Goal: Task Accomplishment & Management: Use online tool/utility

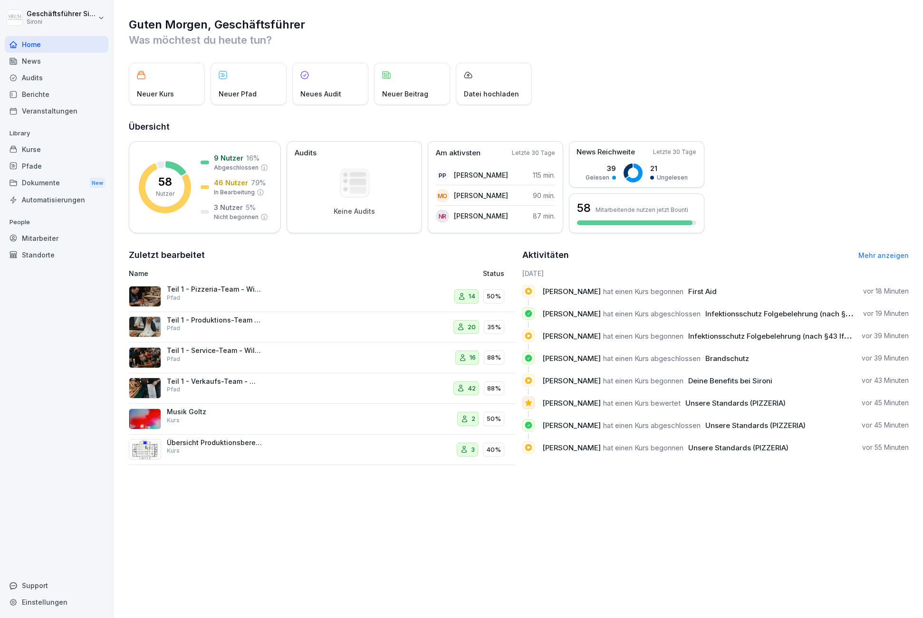
click at [25, 39] on div "Home" at bounding box center [57, 44] width 104 height 17
click at [41, 232] on div "Mitarbeiter" at bounding box center [57, 238] width 104 height 17
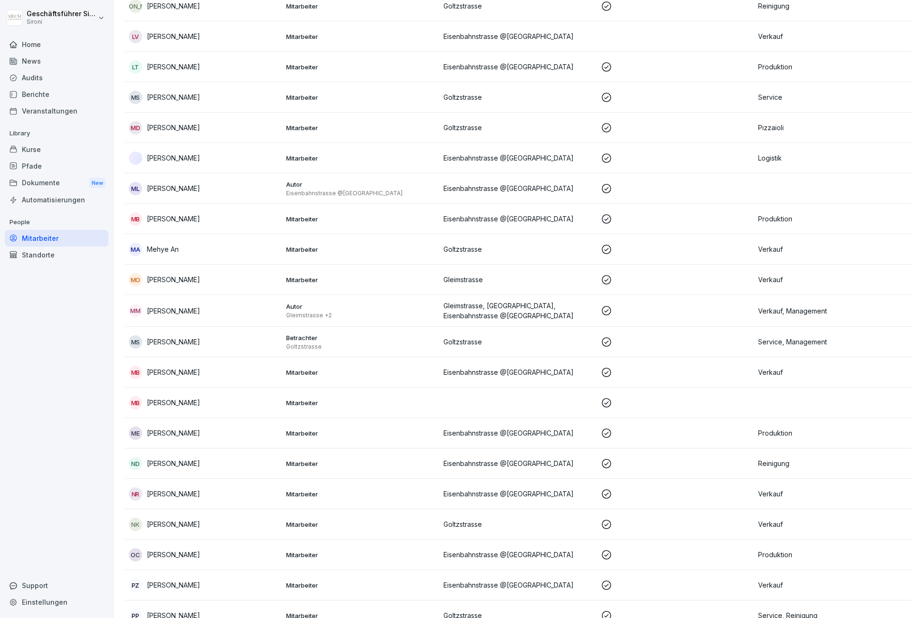
scroll to position [1323, 0]
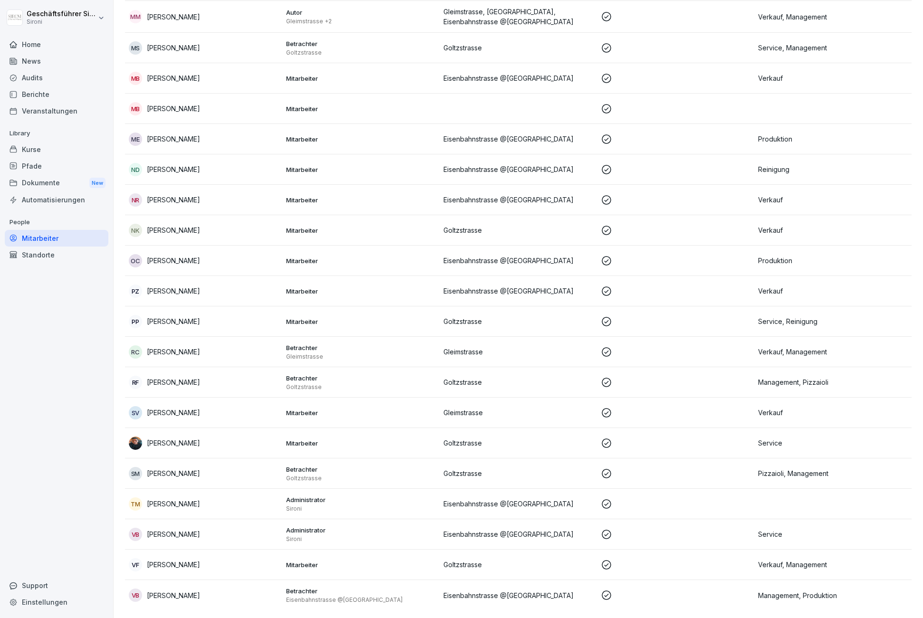
click at [190, 562] on p "Veronica Fornasir" at bounding box center [173, 565] width 53 height 10
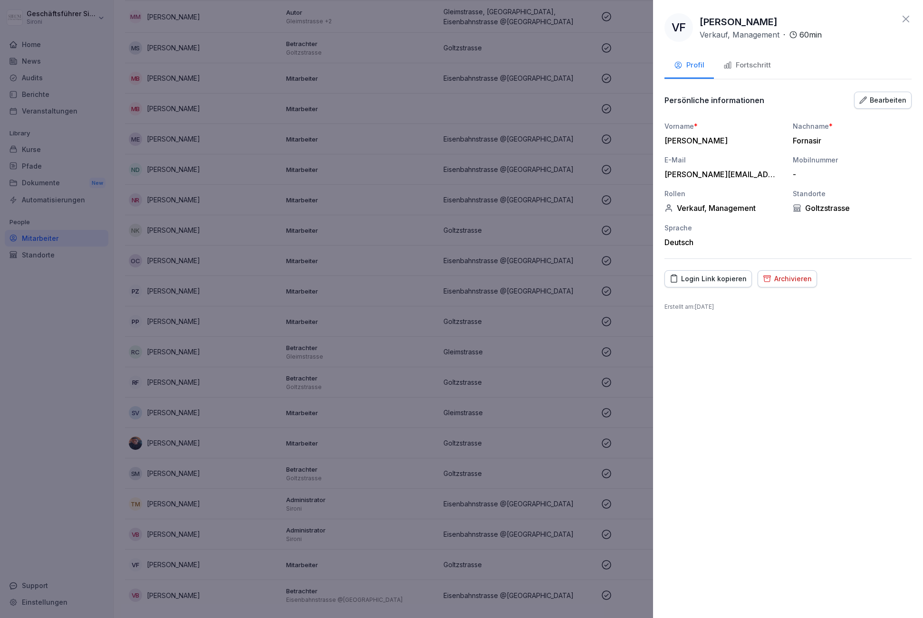
click at [752, 66] on div "Fortschritt" at bounding box center [747, 65] width 48 height 11
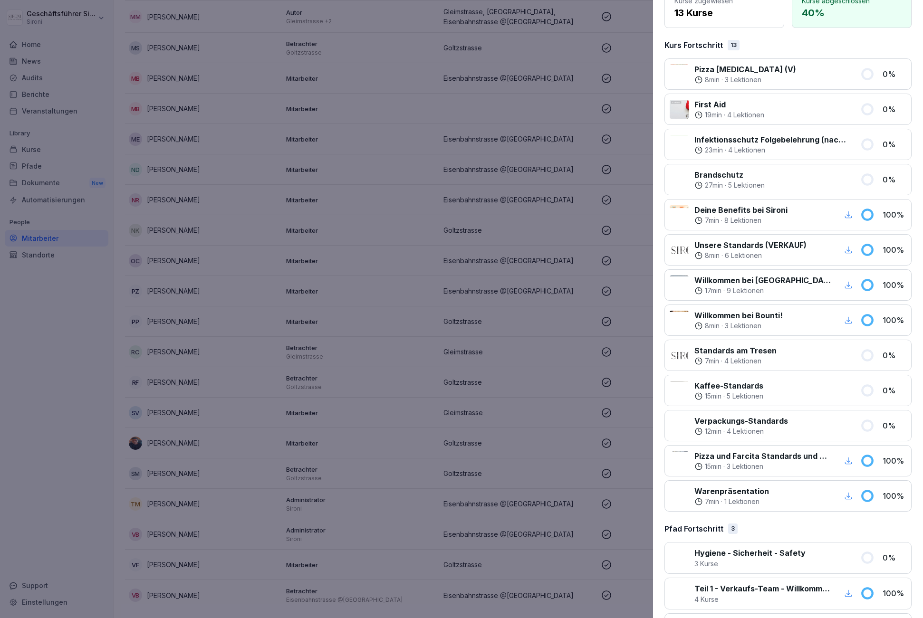
scroll to position [0, 0]
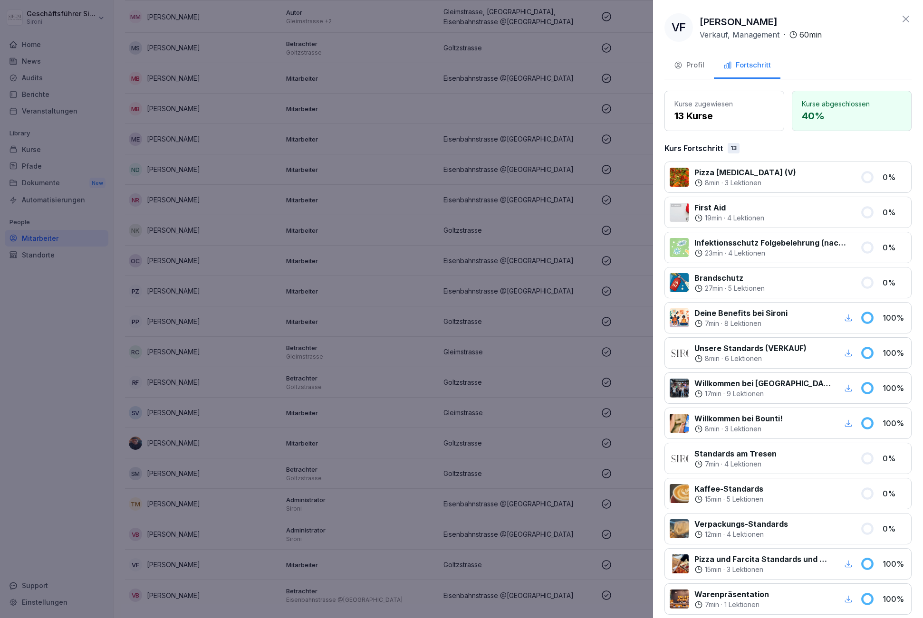
click at [911, 18] on div "VF Veronica Fornasir Verkauf, Management · 60 min Profil Fortschritt Kurse zuge…" at bounding box center [788, 309] width 270 height 618
click at [903, 16] on icon at bounding box center [905, 18] width 11 height 11
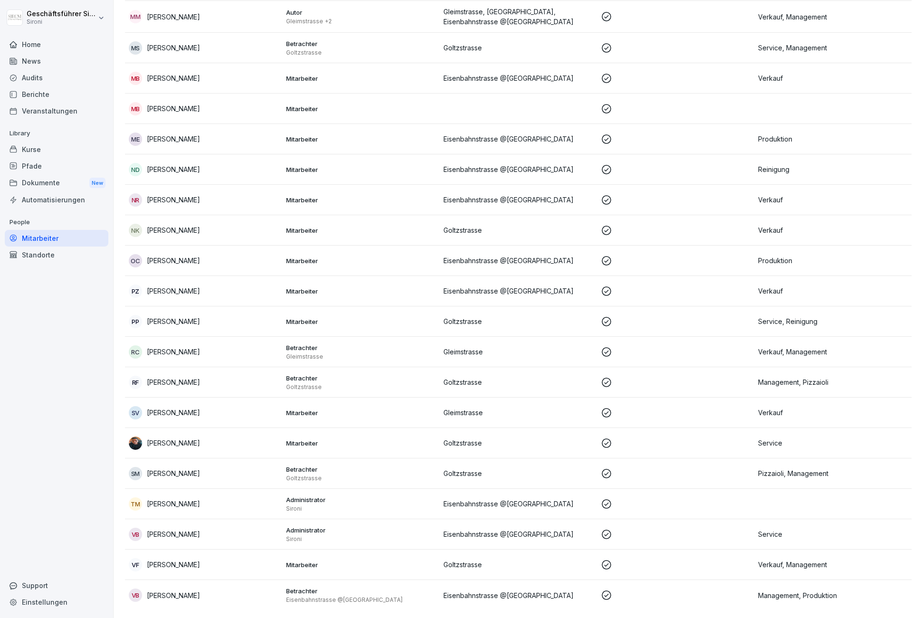
click at [35, 151] on div "Kurse" at bounding box center [57, 149] width 104 height 17
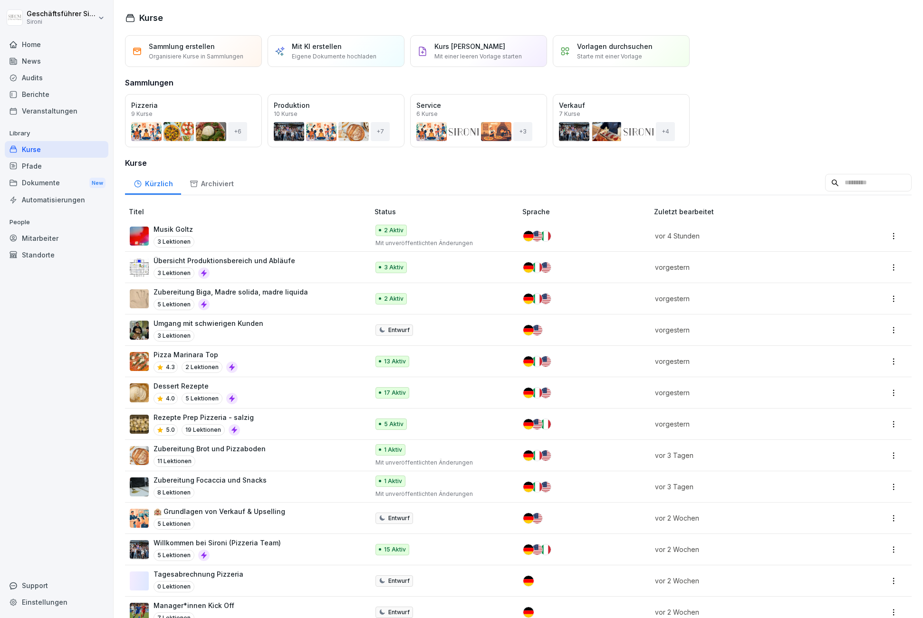
click at [858, 180] on input at bounding box center [868, 183] width 86 height 18
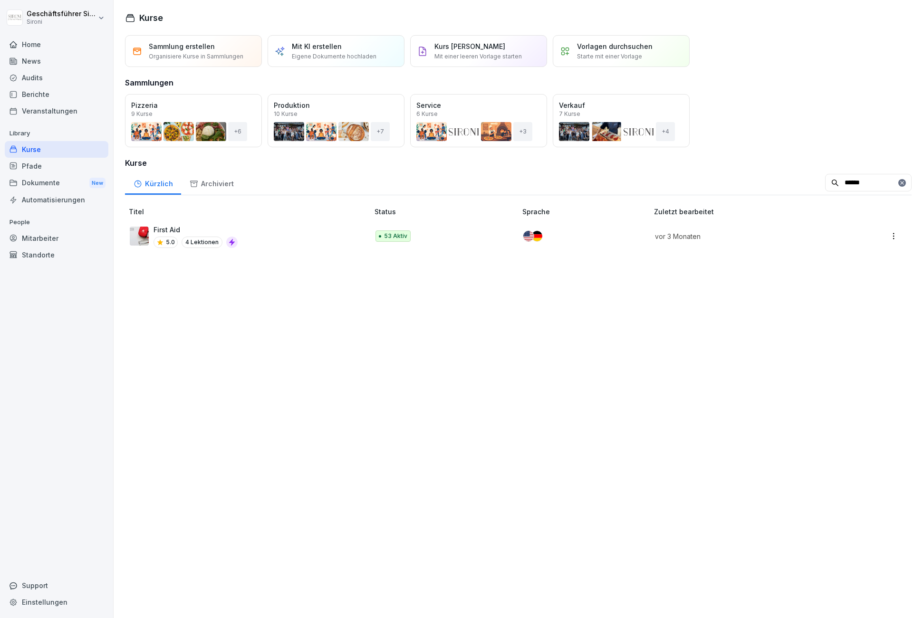
type input "*****"
click at [180, 234] on p "First Aid" at bounding box center [195, 230] width 84 height 10
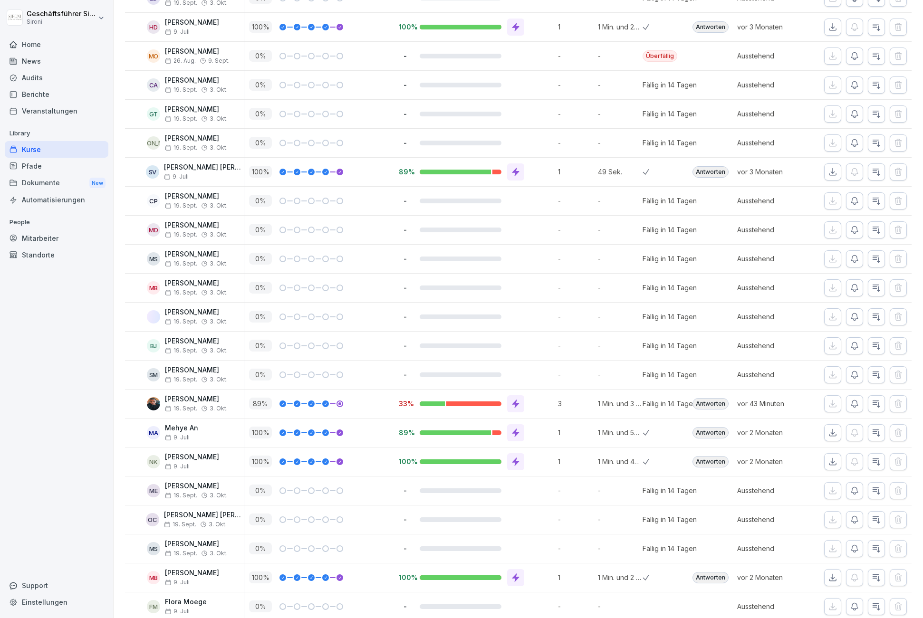
scroll to position [317, 0]
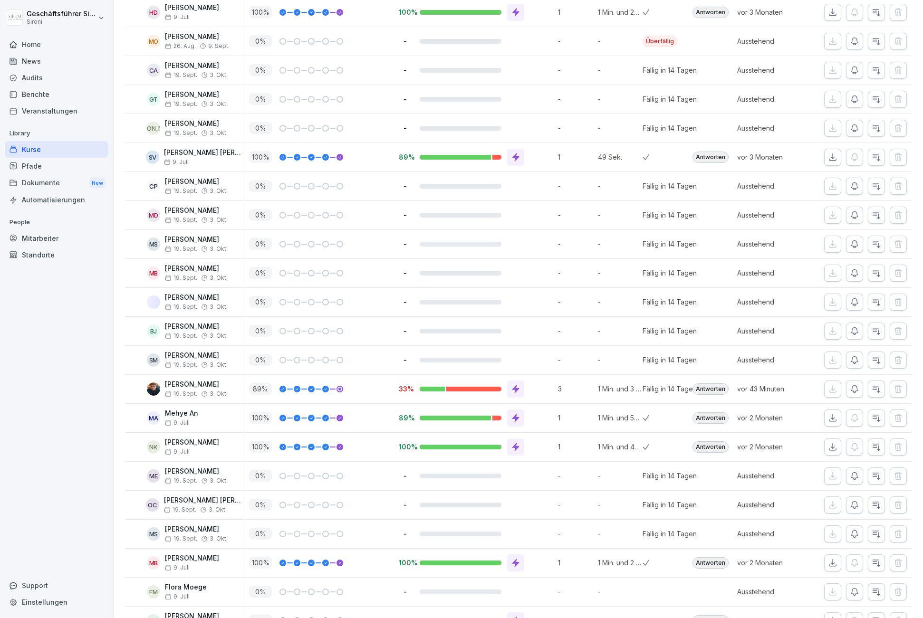
click at [516, 389] on icon at bounding box center [515, 389] width 7 height 9
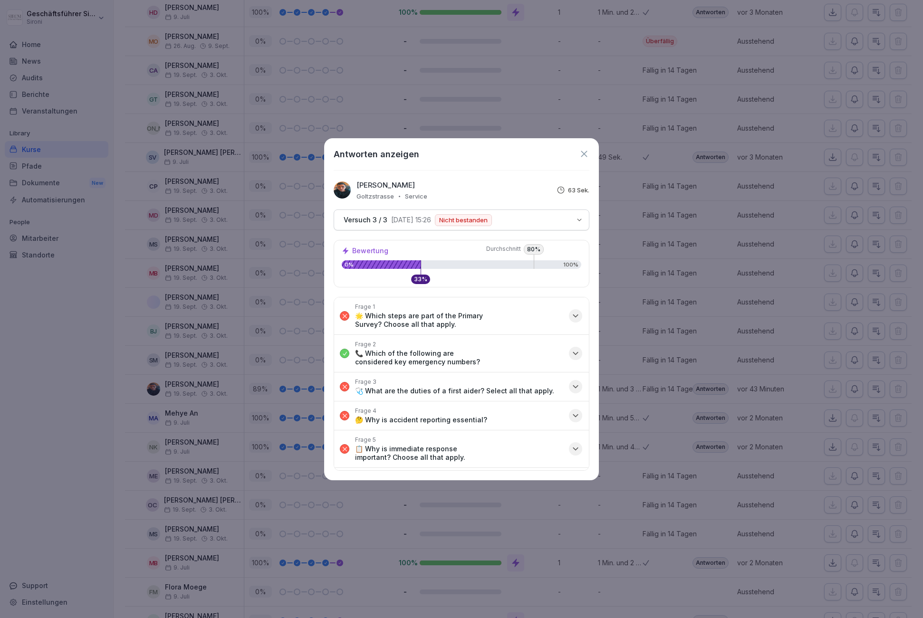
click at [470, 321] on p "🌟 Which steps are part of the Primary Survey? Choose all that apply." at bounding box center [459, 320] width 208 height 17
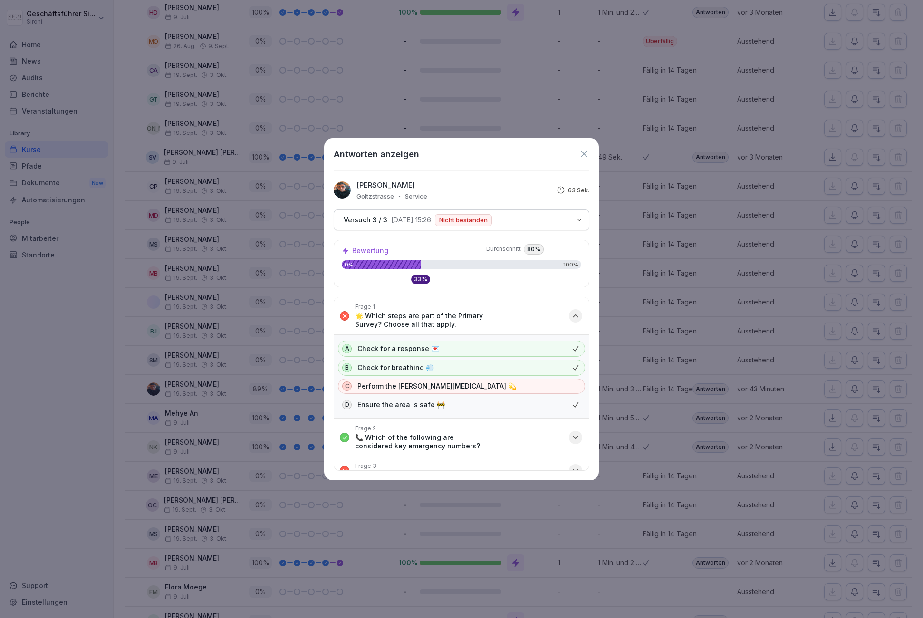
click at [470, 321] on p "🌟 Which steps are part of the Primary Survey? Choose all that apply." at bounding box center [459, 320] width 208 height 17
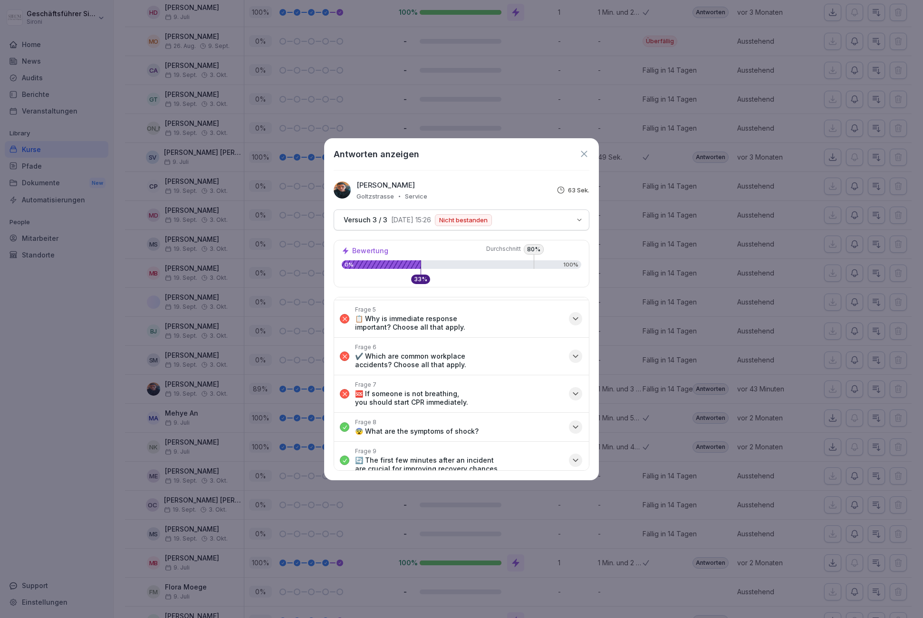
scroll to position [0, 0]
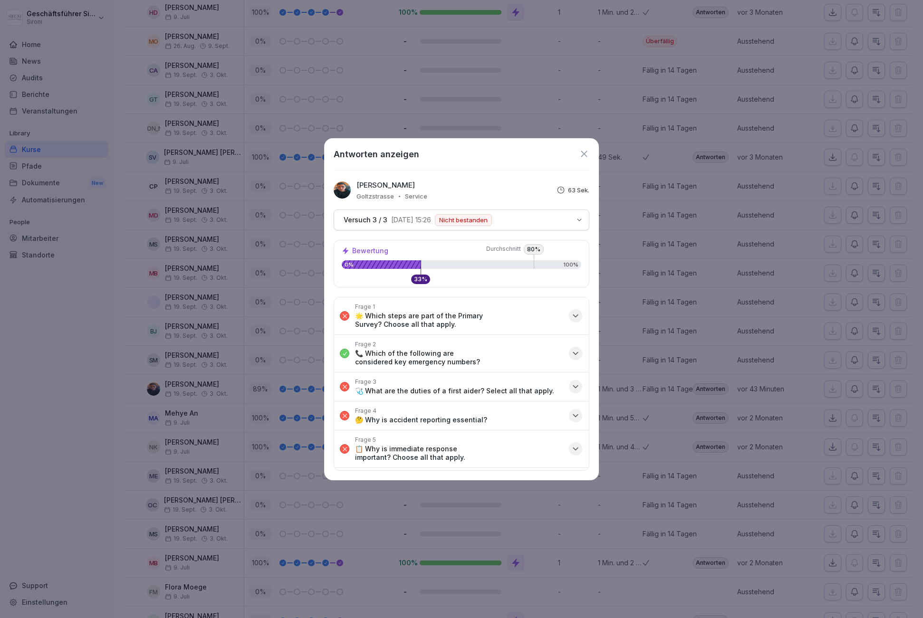
click at [583, 153] on icon at bounding box center [584, 154] width 6 height 6
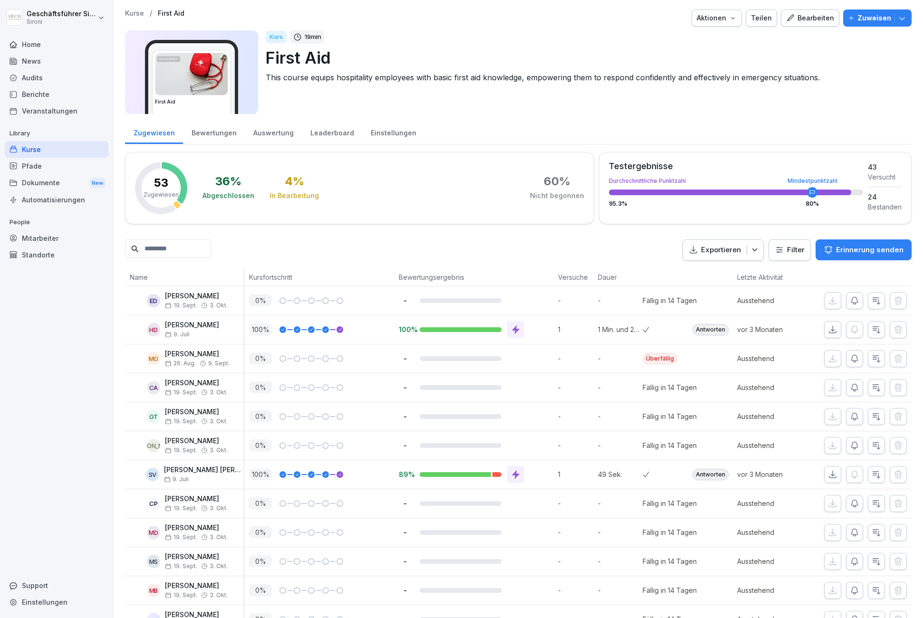
click at [45, 46] on div "Home" at bounding box center [57, 44] width 104 height 17
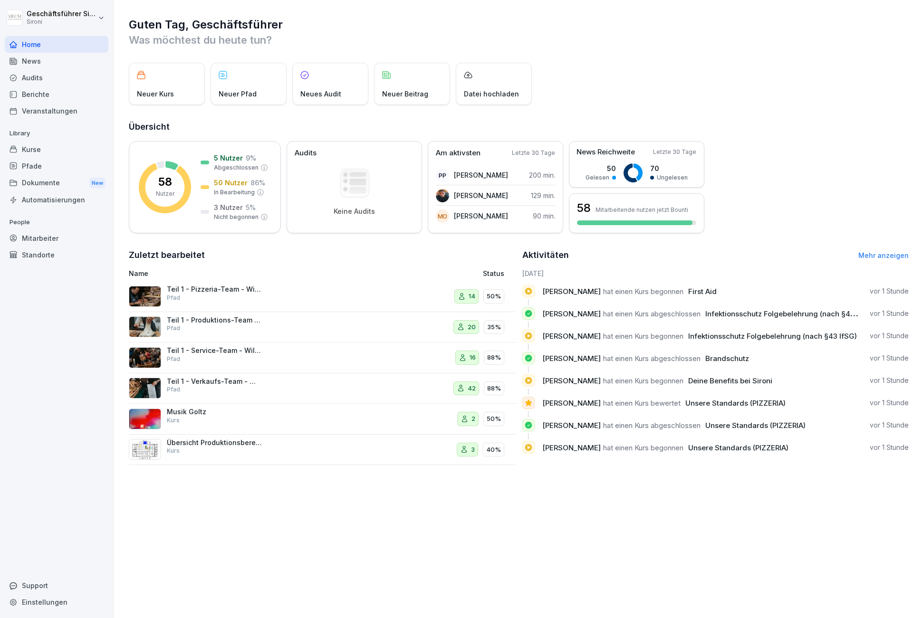
click at [876, 253] on link "Mehr anzeigen" at bounding box center [883, 255] width 50 height 8
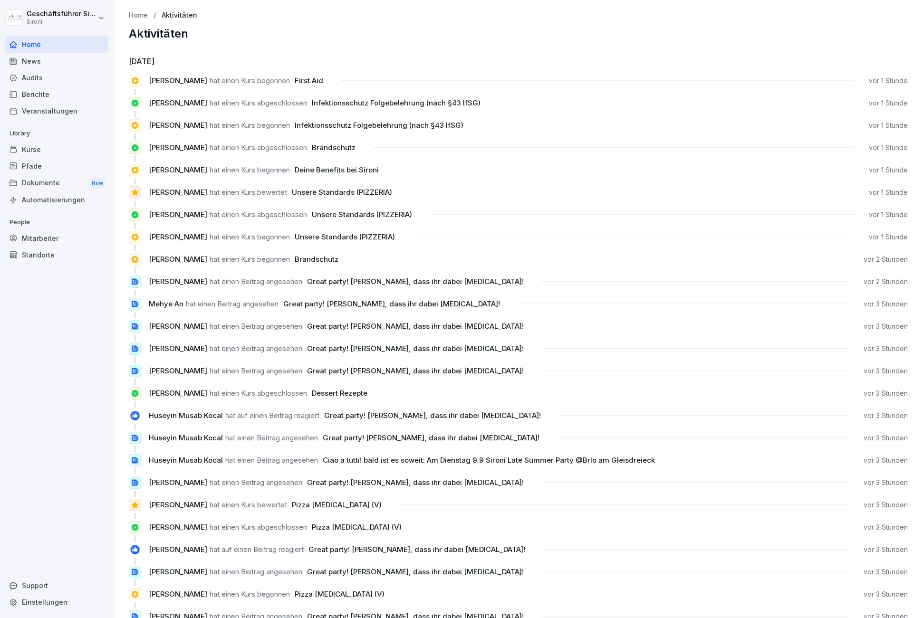
click at [38, 43] on div "Home" at bounding box center [57, 44] width 104 height 17
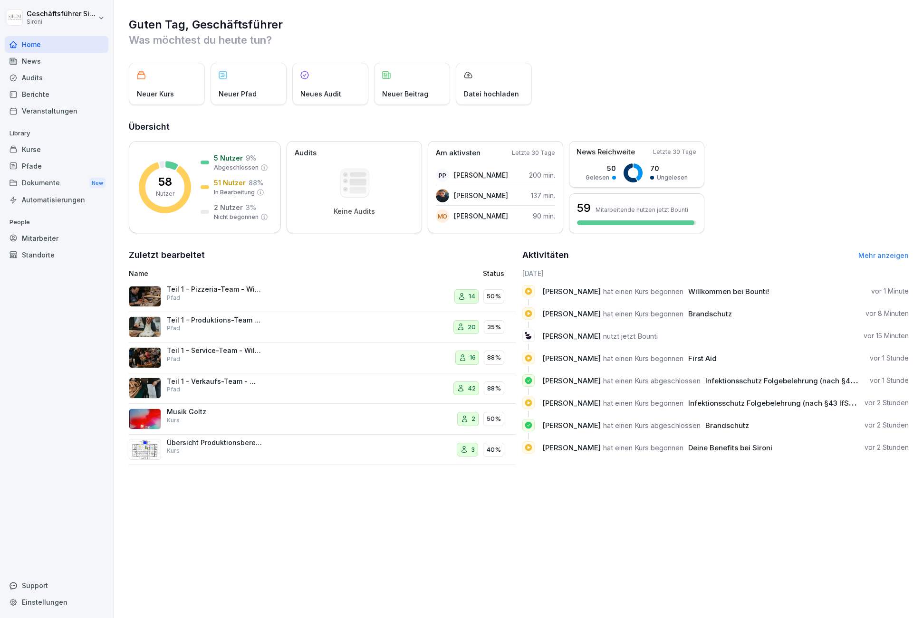
click at [36, 150] on div "Kurse" at bounding box center [57, 149] width 104 height 17
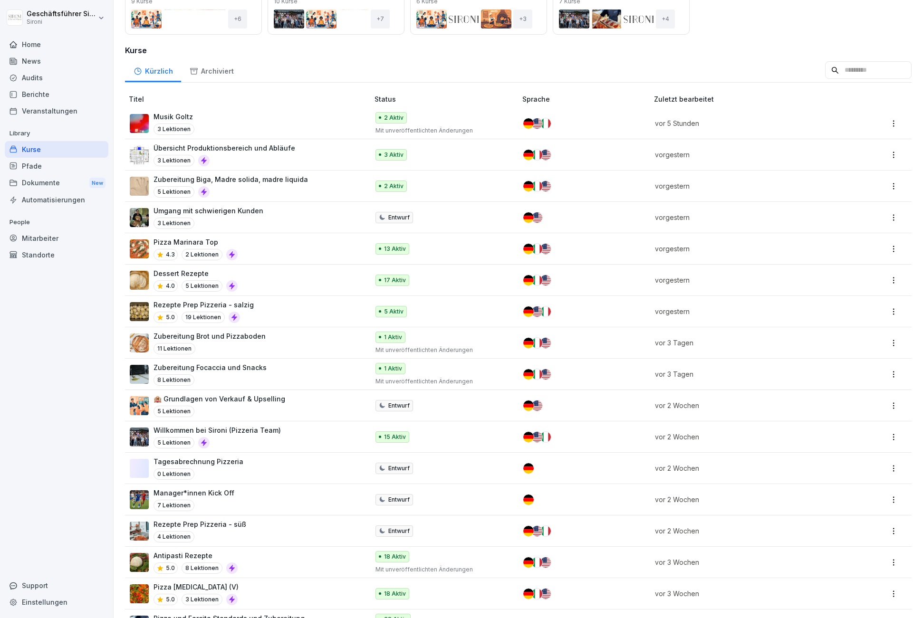
scroll to position [114, 0]
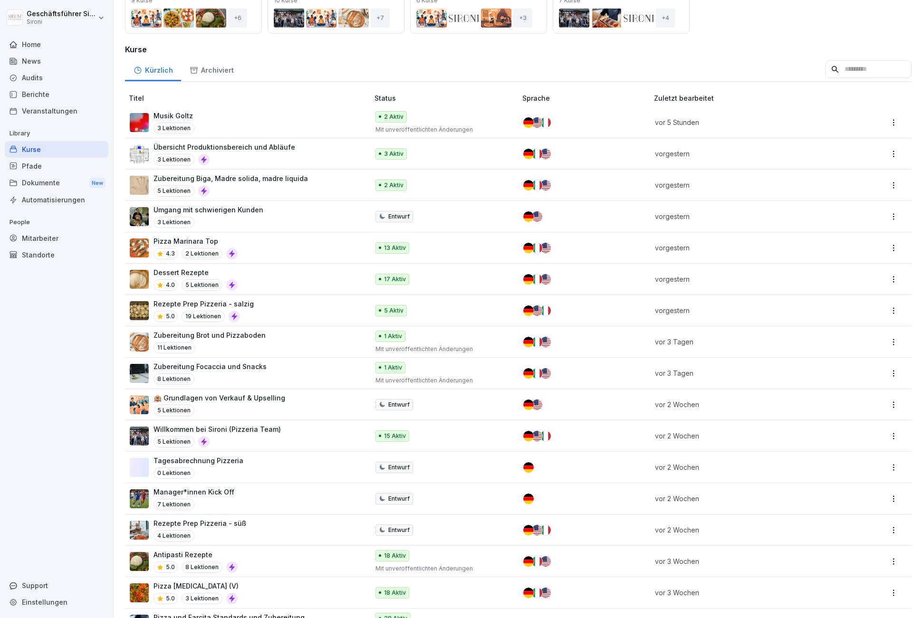
click at [228, 494] on p "Manager*innen Kick Off" at bounding box center [193, 492] width 81 height 10
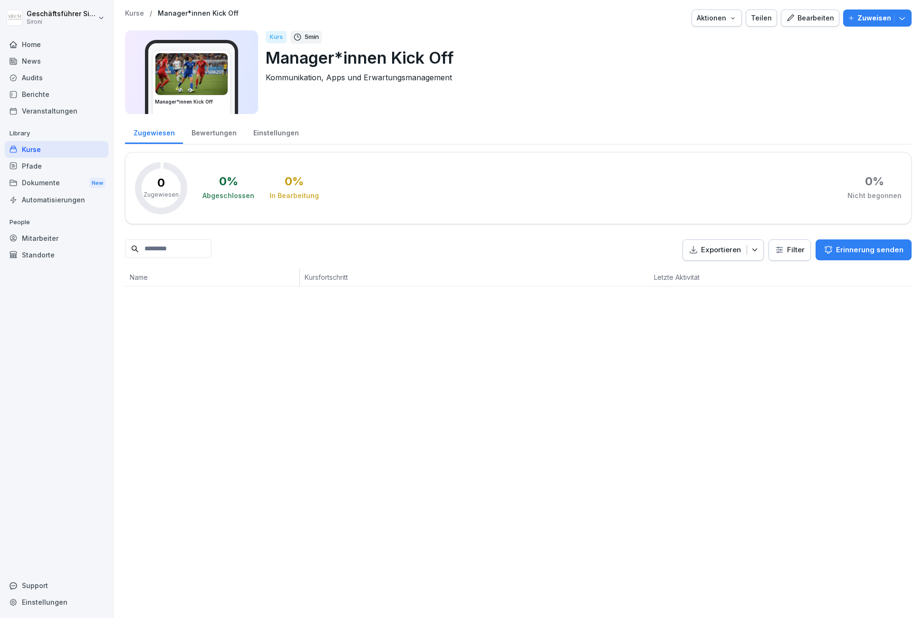
click at [833, 20] on div "Bearbeiten" at bounding box center [810, 18] width 48 height 10
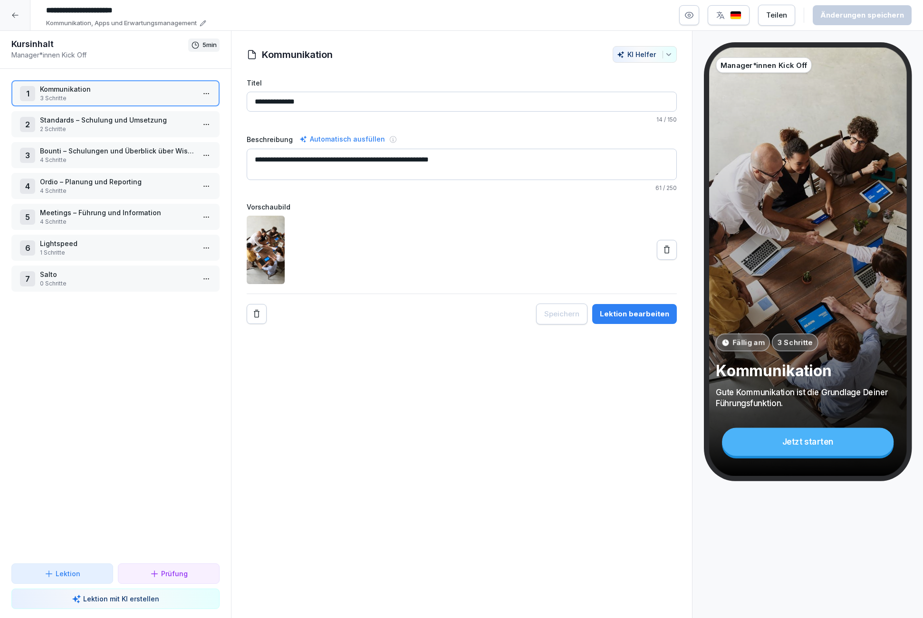
click at [131, 214] on p "Meetings – Führung und Information" at bounding box center [117, 213] width 155 height 10
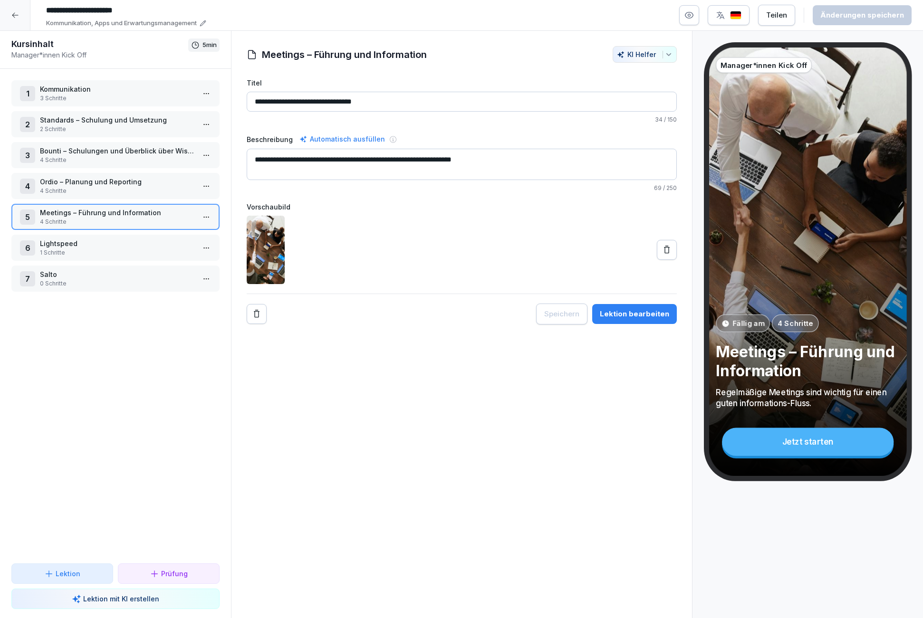
click at [172, 212] on p "Meetings – Führung und Information" at bounding box center [117, 213] width 155 height 10
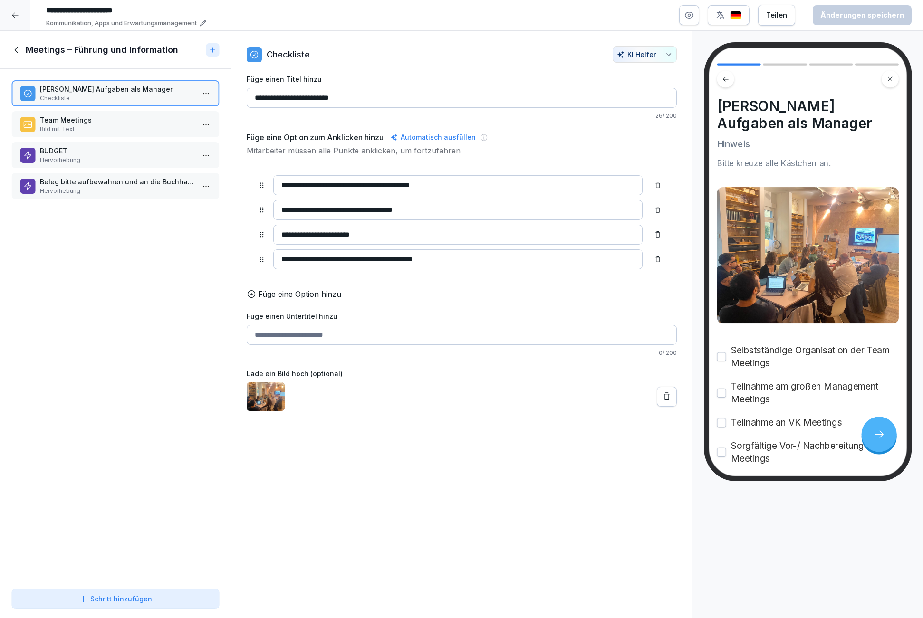
click at [105, 125] on p "Bild mit Text" at bounding box center [117, 129] width 155 height 9
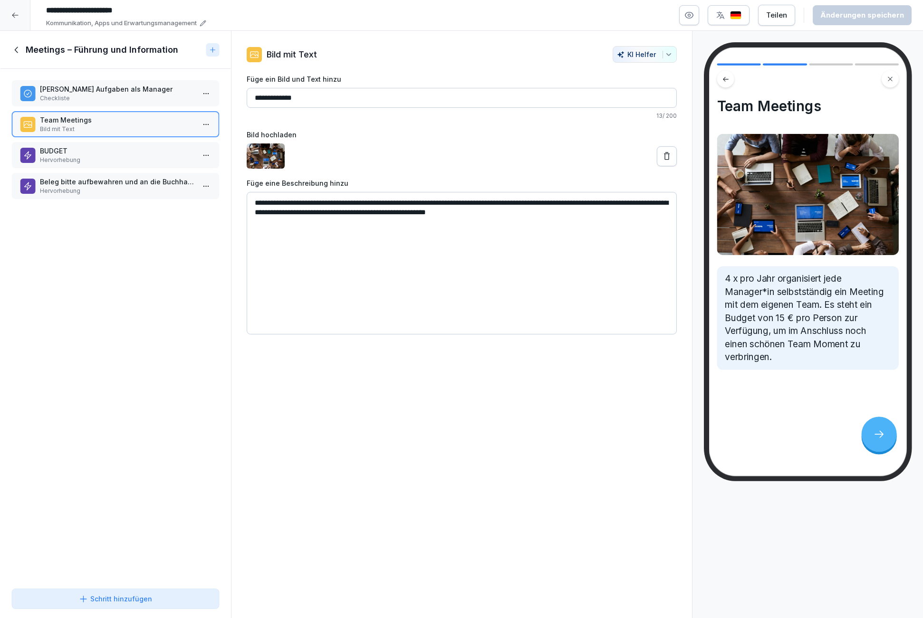
click at [101, 156] on p "Hervorhebung" at bounding box center [117, 160] width 155 height 9
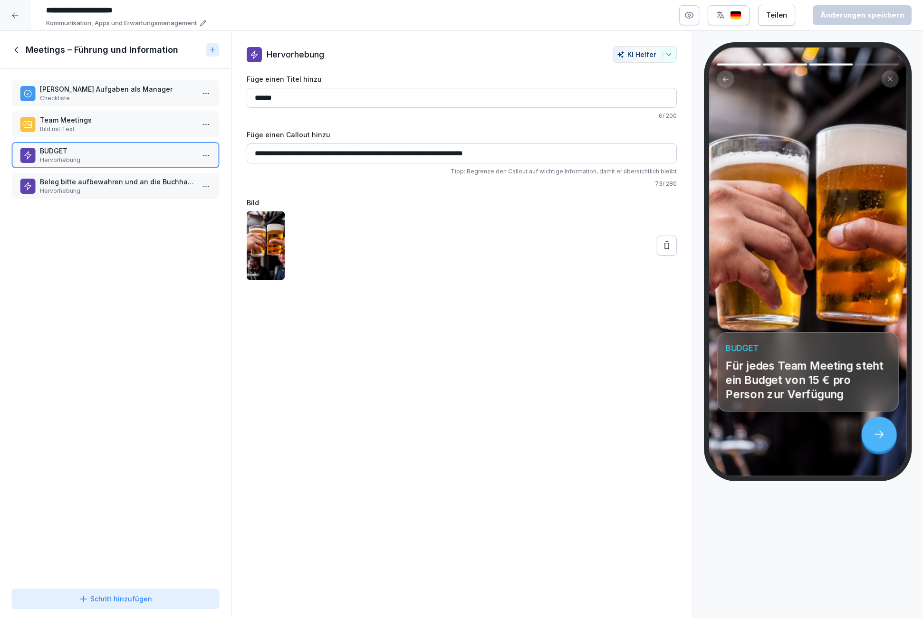
click at [88, 98] on p "Checkliste" at bounding box center [117, 98] width 155 height 9
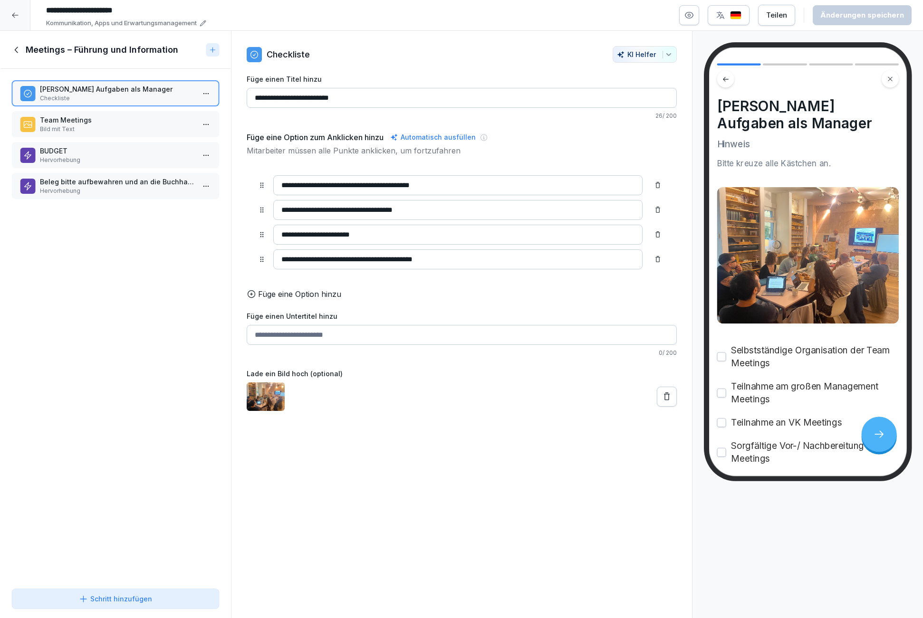
click at [16, 14] on icon at bounding box center [15, 15] width 8 height 8
